Goal: Task Accomplishment & Management: Manage account settings

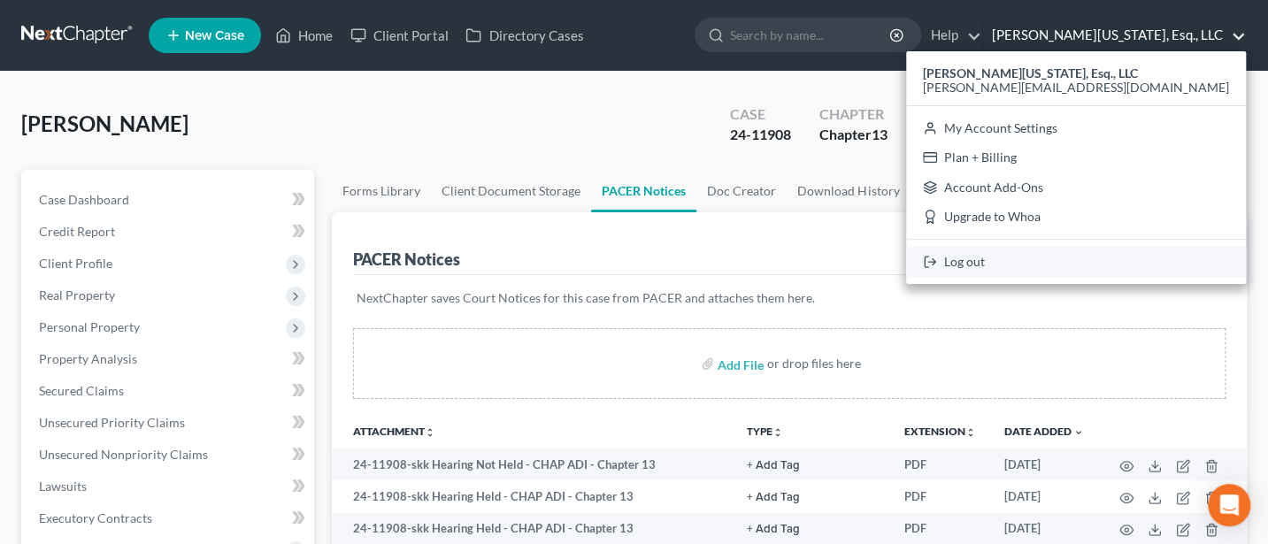
click at [1108, 258] on link "Log out" at bounding box center [1076, 262] width 340 height 30
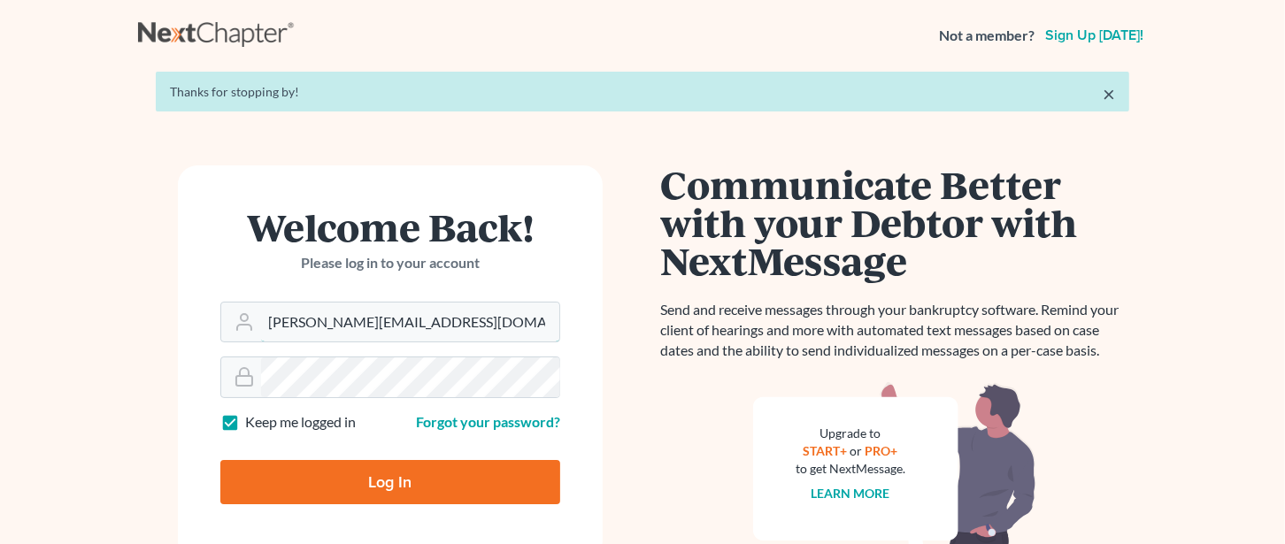
click at [467, 348] on form "Welcome Back! Please log in to your account Email Address [PERSON_NAME][EMAIL_A…" at bounding box center [390, 362] width 425 height 395
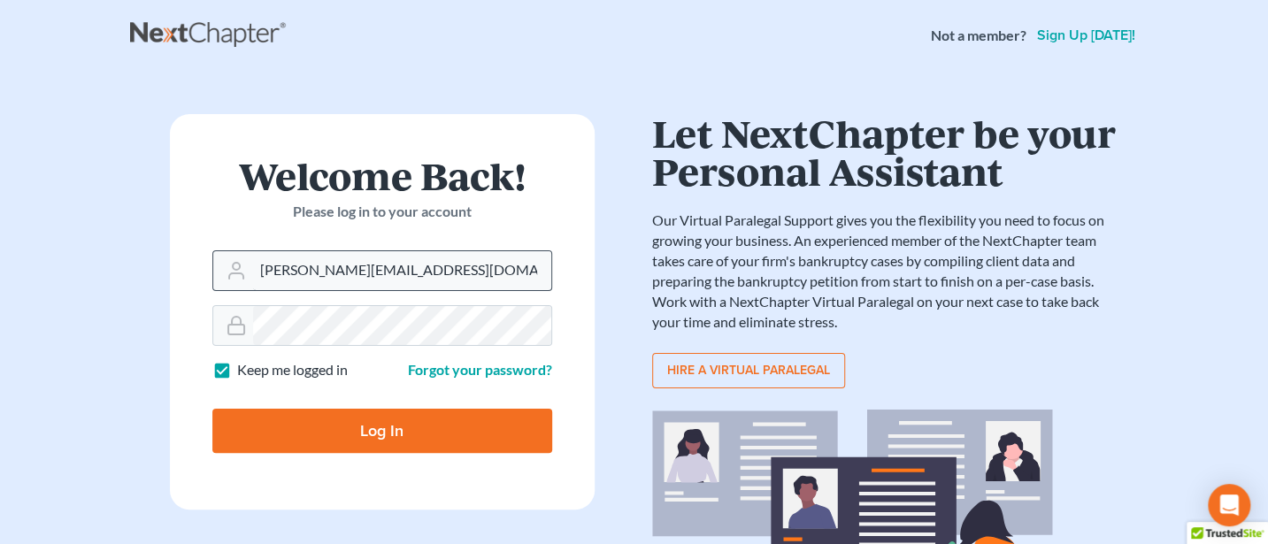
click at [444, 273] on input "[PERSON_NAME][EMAIL_ADDRESS][DOMAIN_NAME]" at bounding box center [402, 270] width 298 height 39
type input "[PERSON_NAME][EMAIL_ADDRESS][DOMAIN_NAME]"
click at [380, 424] on input "Log In" at bounding box center [382, 431] width 340 height 44
type input "Thinking..."
